Goal: Task Accomplishment & Management: Manage account settings

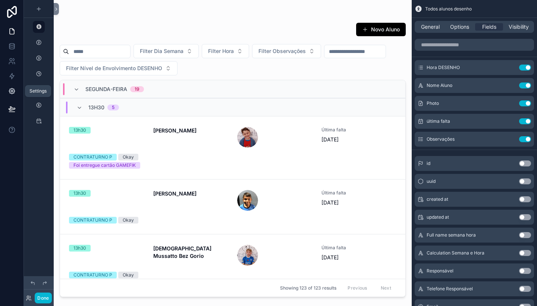
click at [13, 93] on icon at bounding box center [12, 91] width 6 height 6
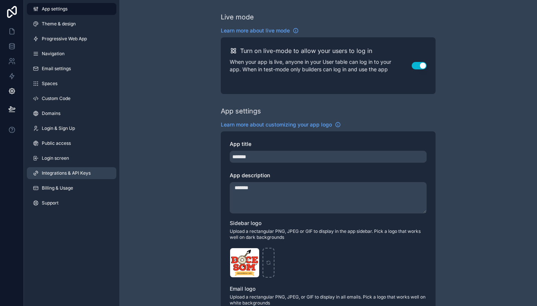
click at [65, 173] on span "Integrations & API Keys" at bounding box center [66, 173] width 49 height 6
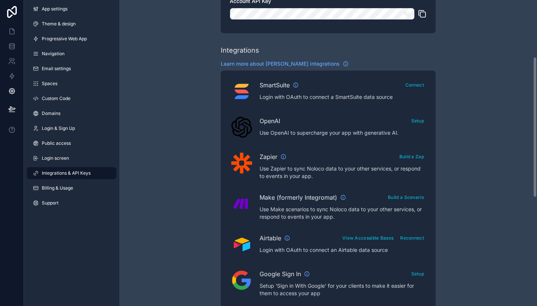
scroll to position [122, 0]
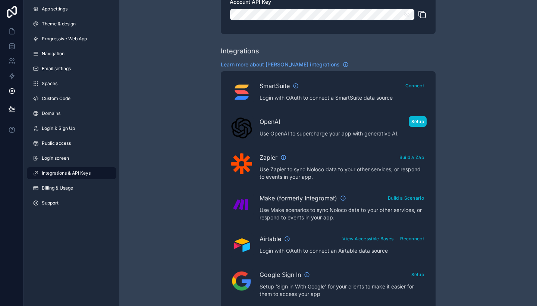
click at [421, 122] on button "Setup" at bounding box center [418, 121] width 18 height 11
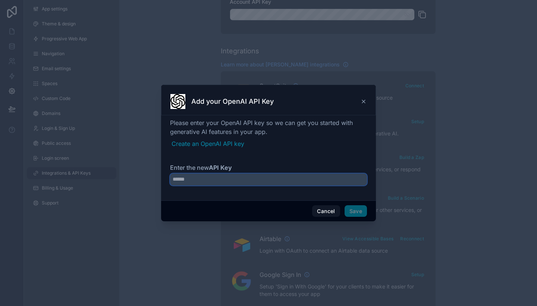
click at [274, 178] on input "Enter the new API Key" at bounding box center [268, 179] width 197 height 12
paste input "**********"
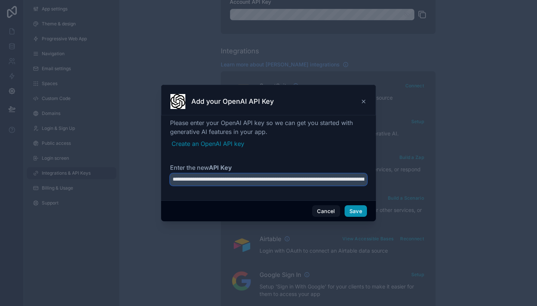
type input "**********"
click at [355, 210] on button "Save" at bounding box center [356, 211] width 22 height 12
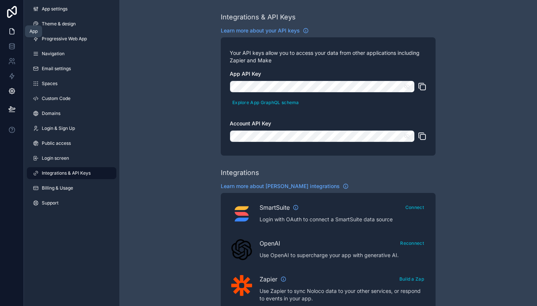
click at [13, 32] on icon at bounding box center [11, 31] width 7 height 7
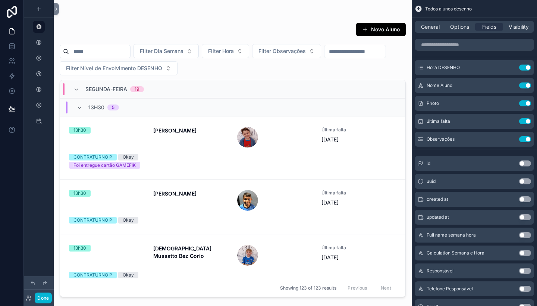
click at [328, 142] on div "scrollable content" at bounding box center [233, 148] width 358 height 297
click at [297, 150] on div "13h30 [PERSON_NAME] Última falta [DATE] CONTRATURNO P Okay Foi entregue cartão …" at bounding box center [233, 148] width 328 height 42
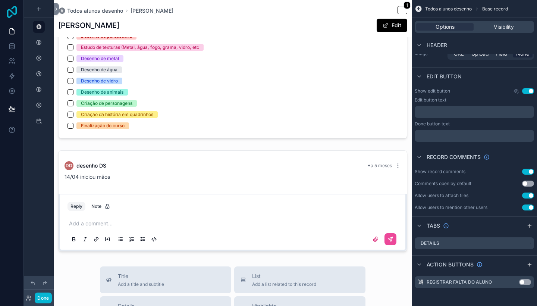
click at [15, 14] on icon at bounding box center [12, 12] width 10 height 12
